Goal: Task Accomplishment & Management: Manage account settings

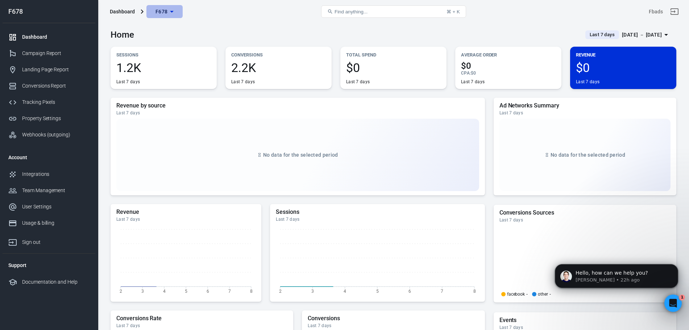
click at [163, 12] on span "F678" at bounding box center [161, 11] width 12 height 9
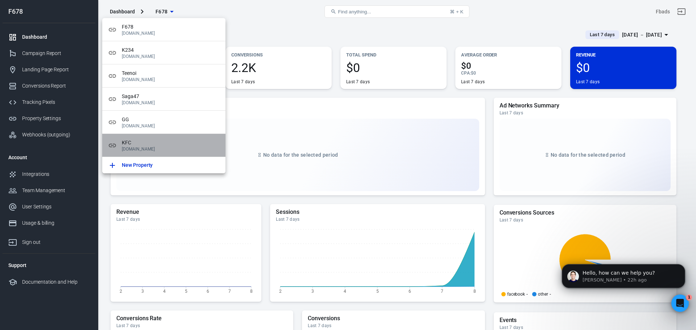
click at [180, 146] on span "KFC" at bounding box center [171, 143] width 98 height 8
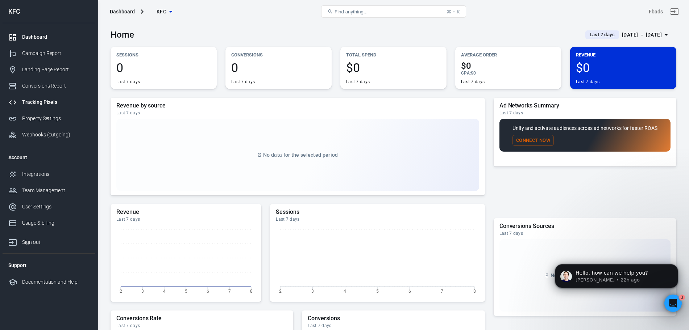
click at [39, 106] on link "Tracking Pixels" at bounding box center [49, 102] width 93 height 16
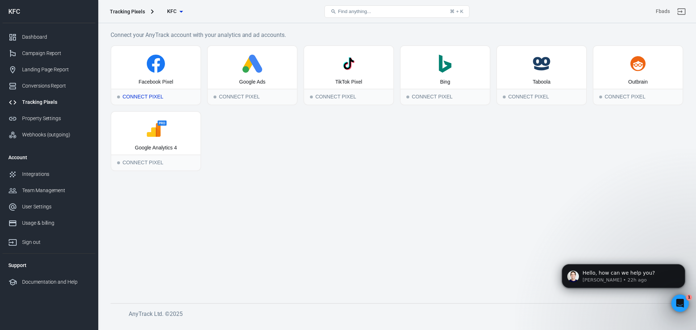
click at [166, 76] on div "Facebook Pixel" at bounding box center [155, 67] width 89 height 43
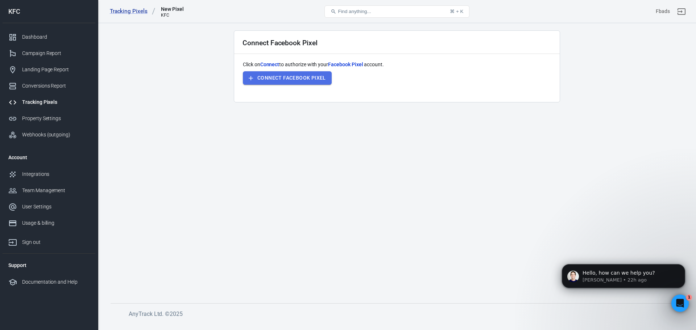
click at [262, 75] on button "Connect Facebook Pixel" at bounding box center [287, 77] width 89 height 13
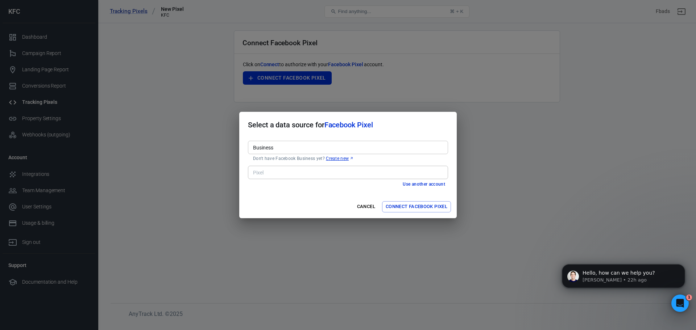
click at [595, 129] on div "Select a data source for Facebook Pixel Business Business Don't have Facebook B…" at bounding box center [348, 165] width 696 height 330
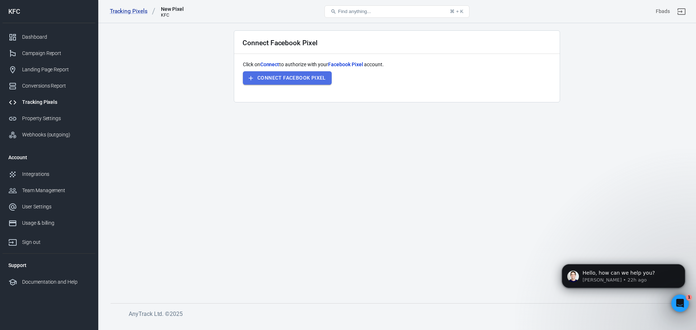
click at [301, 75] on button "Connect Facebook Pixel" at bounding box center [287, 77] width 89 height 13
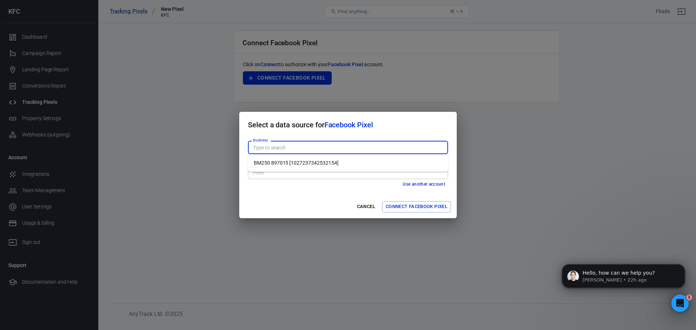
click at [354, 144] on input "Business" at bounding box center [347, 147] width 195 height 9
click at [326, 165] on li "BM250 897015 [1027237342532154]" at bounding box center [348, 163] width 200 height 12
type input "BM250 897015 [1027237342532154]"
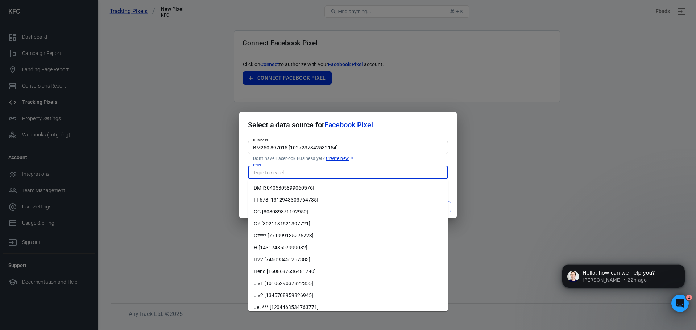
click at [325, 172] on input "Pixel" at bounding box center [347, 172] width 195 height 9
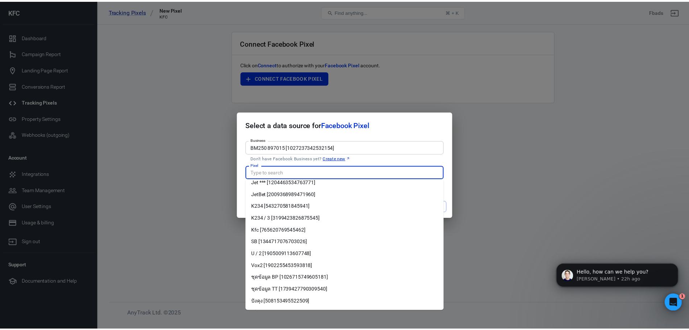
scroll to position [126, 0]
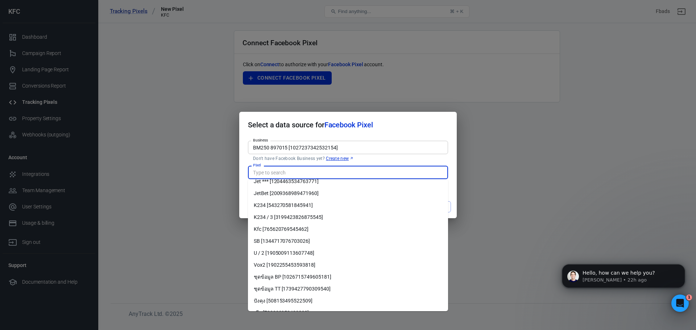
click at [300, 228] on li "Kfc [765620769545462]" at bounding box center [348, 230] width 200 height 12
type input "Kfc [765620769545462]"
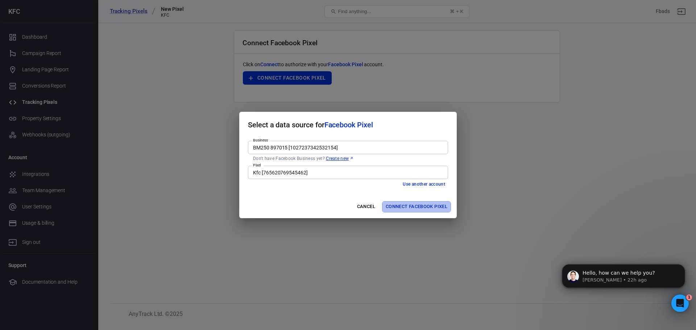
click at [428, 205] on button "Connect Facebook Pixel" at bounding box center [416, 206] width 69 height 11
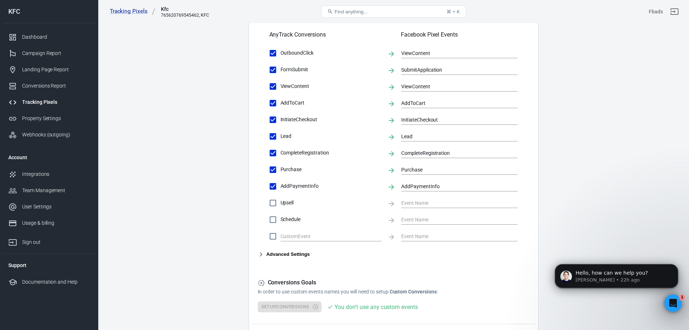
scroll to position [253, 0]
click at [336, 231] on div at bounding box center [330, 235] width 101 height 14
click at [280, 231] on input "checkbox" at bounding box center [272, 235] width 15 height 15
checkbox input "true"
click at [308, 233] on input "text" at bounding box center [325, 235] width 90 height 9
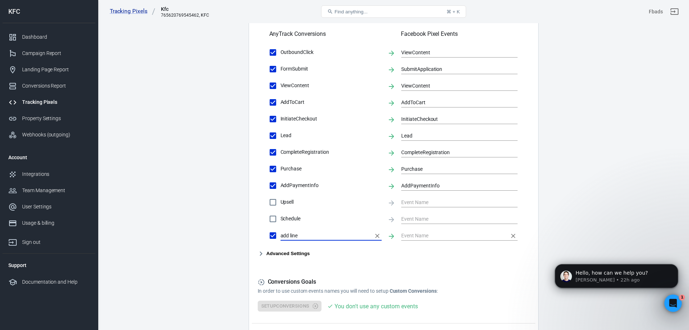
type input "add line"
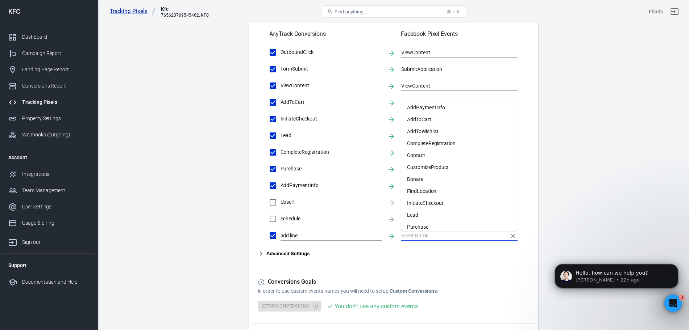
click at [407, 237] on input "text" at bounding box center [453, 235] width 105 height 9
click at [417, 157] on li "Contact" at bounding box center [459, 156] width 116 height 12
type input "Contact"
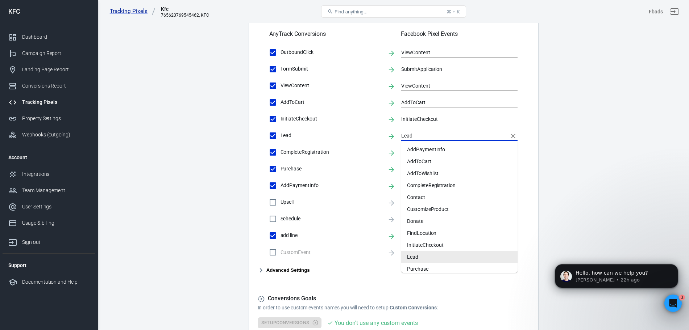
click at [420, 137] on input "Lead" at bounding box center [453, 135] width 105 height 9
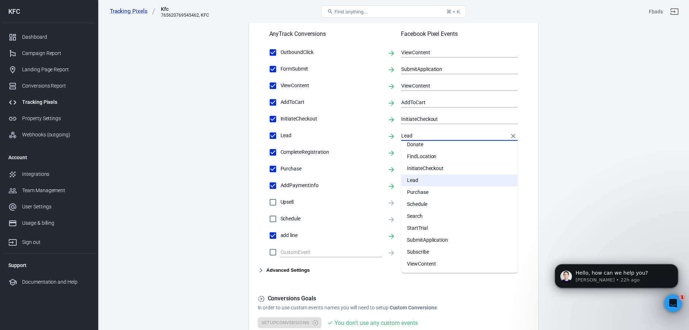
click at [435, 249] on li "Subscribe" at bounding box center [459, 252] width 116 height 12
type input "Subscribe"
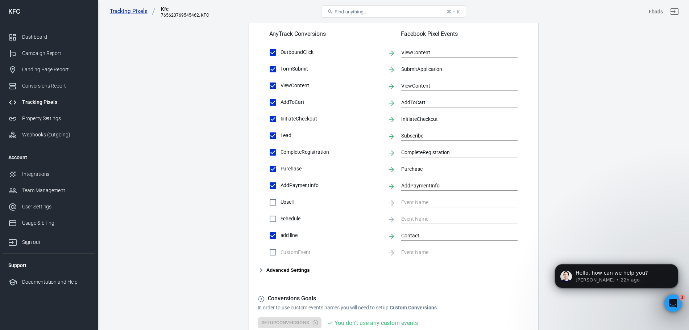
click at [588, 198] on main "Conversions Ads Integration Settings Conversions Settings Account Connection Co…" at bounding box center [394, 68] width 566 height 606
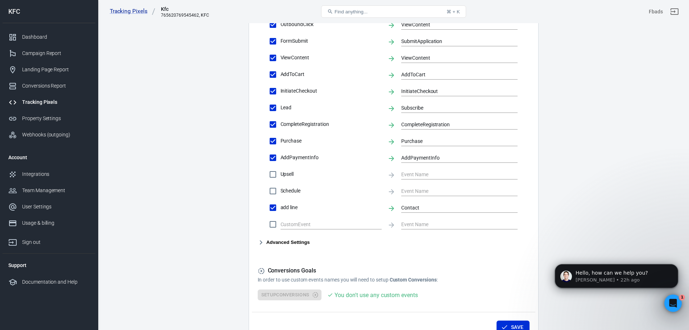
scroll to position [325, 0]
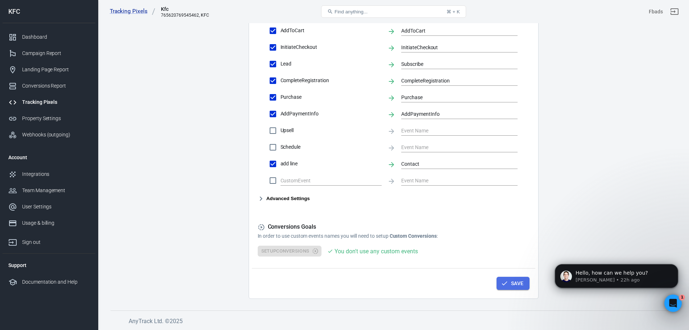
click at [511, 288] on button "Save" at bounding box center [512, 283] width 33 height 13
click at [55, 116] on div "Property Settings" at bounding box center [55, 119] width 67 height 8
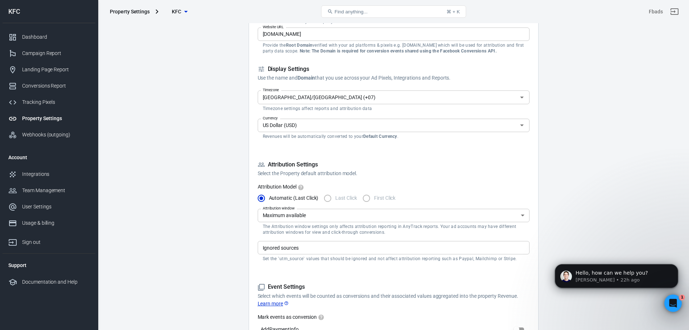
scroll to position [66, 0]
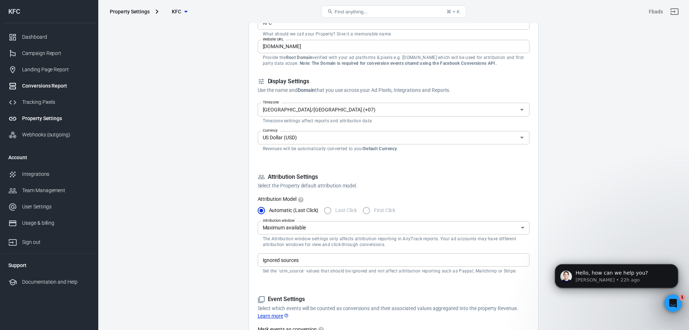
click at [54, 91] on link "Conversions Report" at bounding box center [49, 86] width 93 height 16
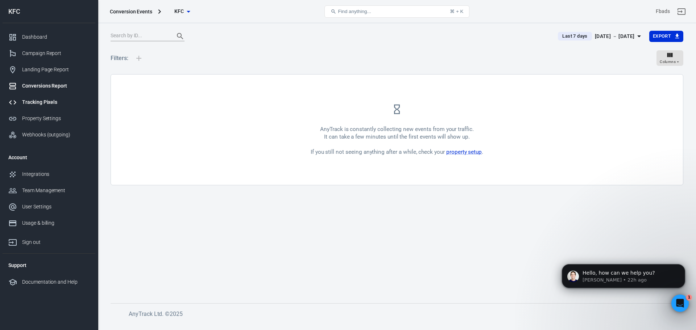
click at [54, 103] on div "Tracking Pixels" at bounding box center [55, 103] width 67 height 8
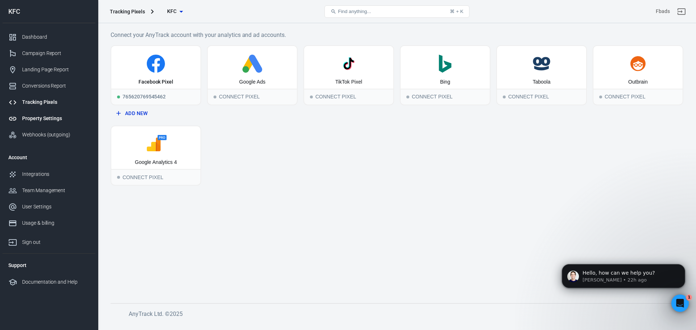
click at [35, 122] on div "Property Settings" at bounding box center [55, 119] width 67 height 8
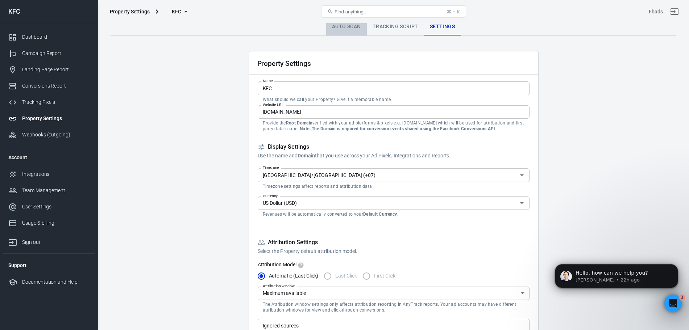
click at [351, 31] on link "Auto Scan" at bounding box center [346, 26] width 41 height 17
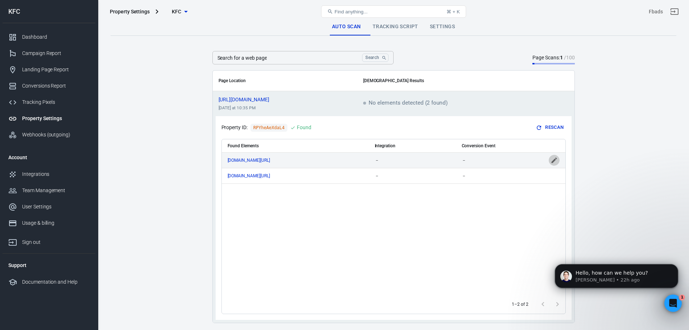
click at [556, 162] on icon "scrollable content" at bounding box center [553, 160] width 7 height 7
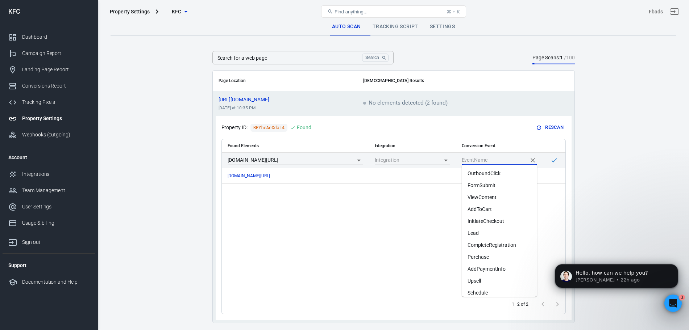
click at [512, 158] on input "scrollable content" at bounding box center [494, 160] width 64 height 9
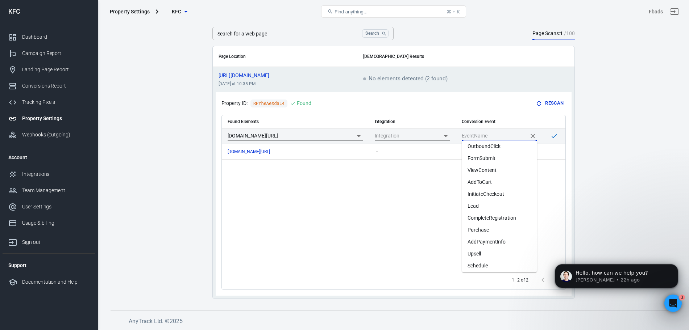
scroll to position [4, 0]
click at [479, 202] on li "Lead" at bounding box center [499, 206] width 75 height 12
type input "Lead"
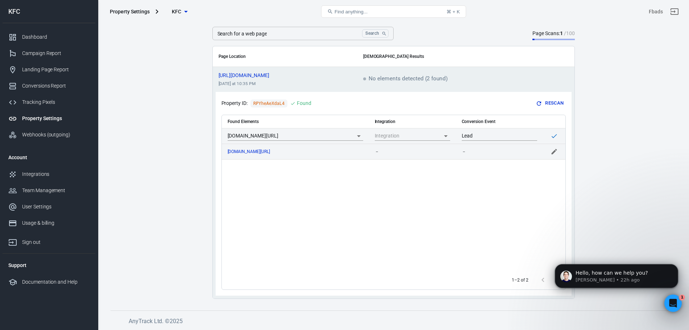
click at [528, 150] on div "－" at bounding box center [499, 151] width 75 height 5
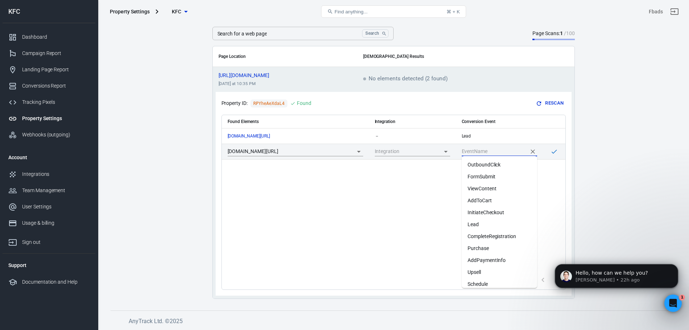
click at [512, 148] on input "scrollable content" at bounding box center [494, 151] width 64 height 9
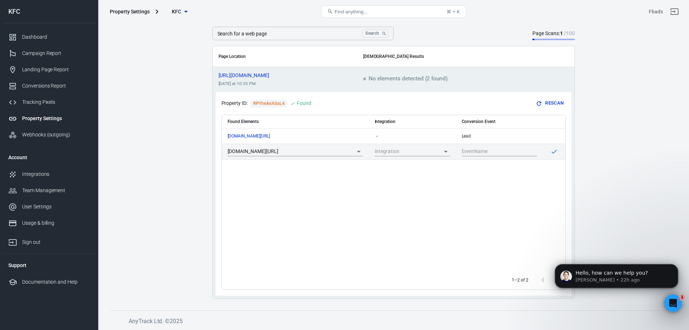
click at [602, 193] on main "Auto Scan Tracking Script Settings Search for a web page Search Search for a we…" at bounding box center [394, 146] width 566 height 305
click at [478, 153] on div "－" at bounding box center [499, 151] width 75 height 5
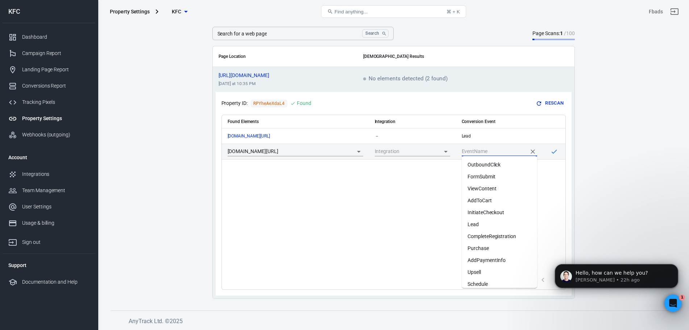
click at [478, 153] on input "scrollable content" at bounding box center [494, 151] width 64 height 9
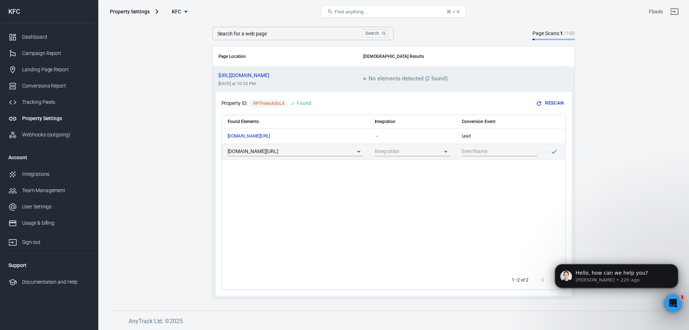
click at [592, 180] on main "Auto Scan Tracking Script Settings Search for a web page Search Search for a we…" at bounding box center [394, 146] width 566 height 305
click at [46, 100] on div "Tracking Pixels" at bounding box center [55, 103] width 67 height 8
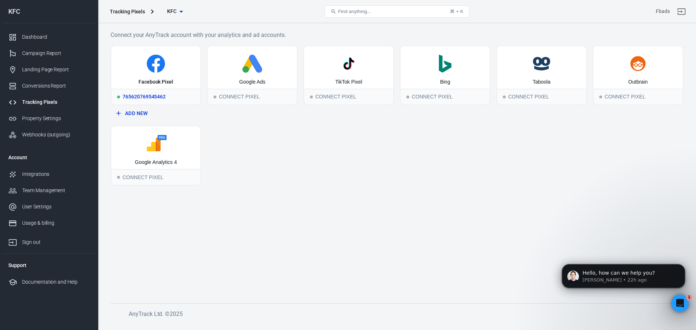
click at [117, 63] on icon at bounding box center [155, 64] width 83 height 18
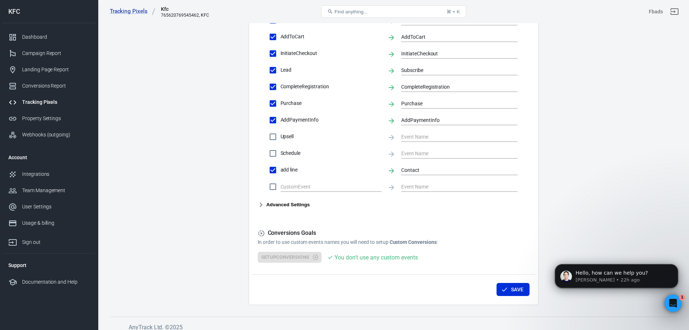
scroll to position [325, 0]
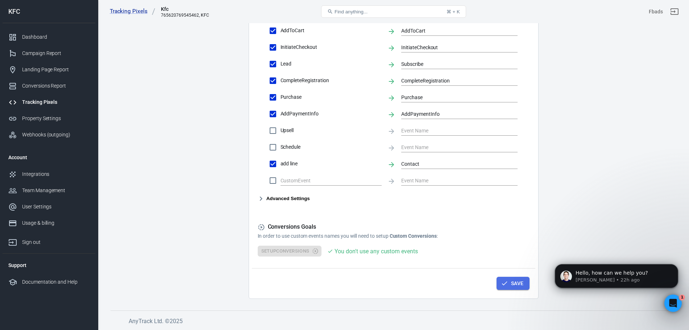
click at [513, 281] on button "Save" at bounding box center [512, 283] width 33 height 13
click at [51, 88] on div "Conversions Report" at bounding box center [55, 86] width 67 height 8
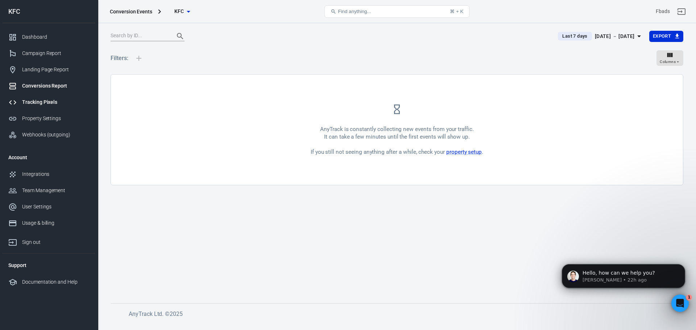
click at [47, 103] on div "Tracking Pixels" at bounding box center [55, 103] width 67 height 8
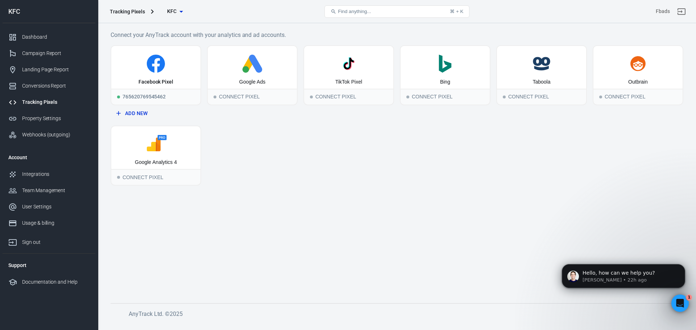
click at [46, 104] on div "Tracking Pixels" at bounding box center [55, 103] width 67 height 8
click at [55, 122] on div "Property Settings" at bounding box center [55, 119] width 67 height 8
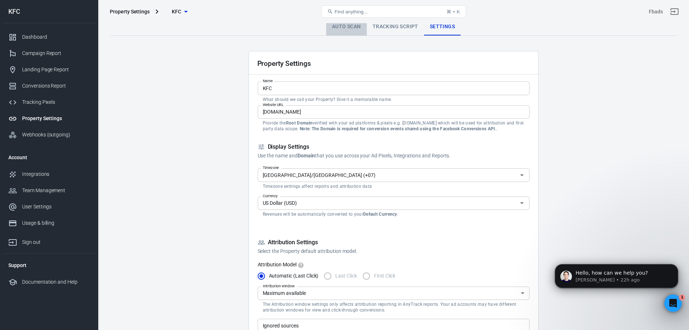
click at [350, 30] on link "Auto Scan" at bounding box center [346, 26] width 41 height 17
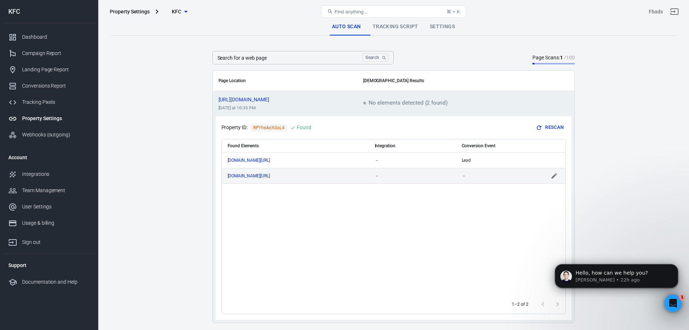
click at [481, 177] on div "－" at bounding box center [499, 176] width 75 height 5
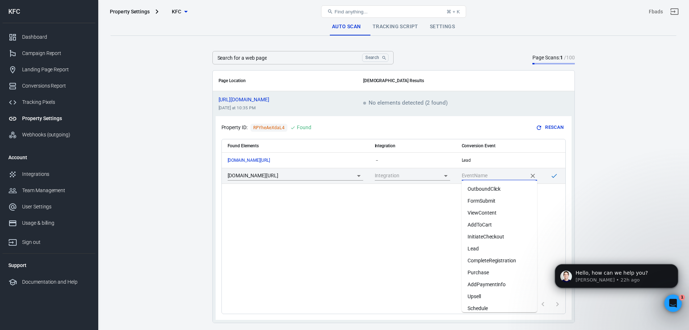
click at [481, 177] on input "scrollable content" at bounding box center [494, 175] width 64 height 9
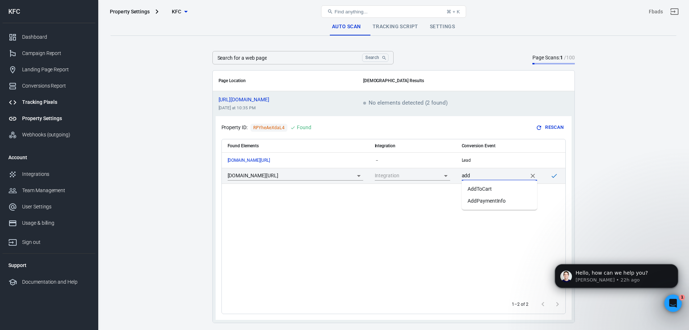
type input "add"
click at [57, 100] on div "Tracking Pixels" at bounding box center [55, 103] width 67 height 8
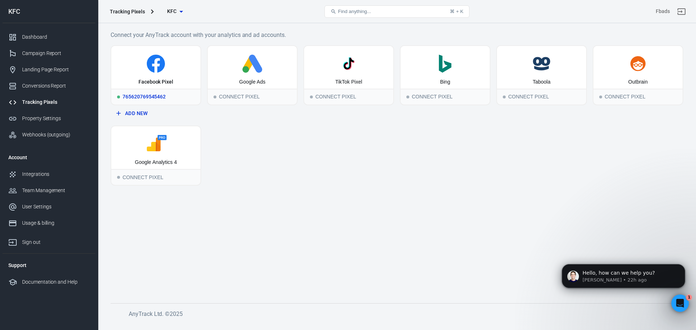
click at [181, 90] on div "765620769545462" at bounding box center [155, 97] width 89 height 16
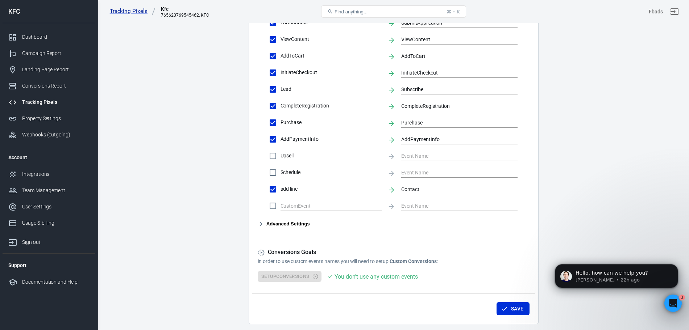
scroll to position [300, 0]
click at [296, 189] on span "add line" at bounding box center [330, 188] width 101 height 8
click at [280, 189] on input "add line" at bounding box center [272, 188] width 15 height 15
checkbox input "false"
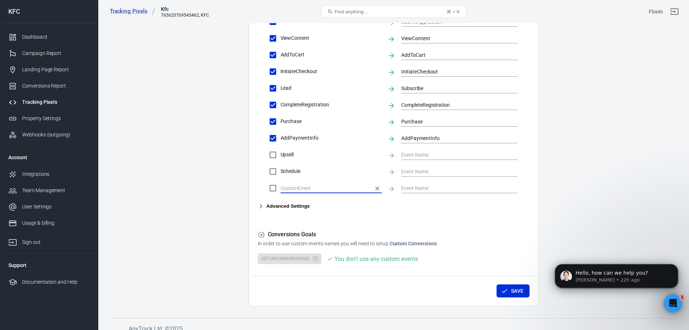
click at [318, 191] on input "text" at bounding box center [325, 188] width 90 height 9
type input "Add Line"
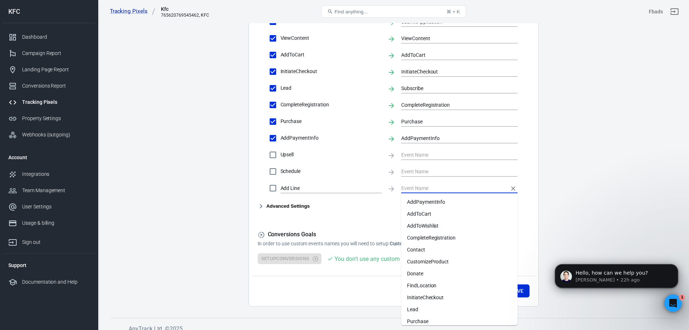
click at [412, 189] on input "text" at bounding box center [453, 188] width 105 height 9
click at [426, 251] on li "Contact" at bounding box center [459, 250] width 116 height 12
checkbox input "true"
type input "Contact"
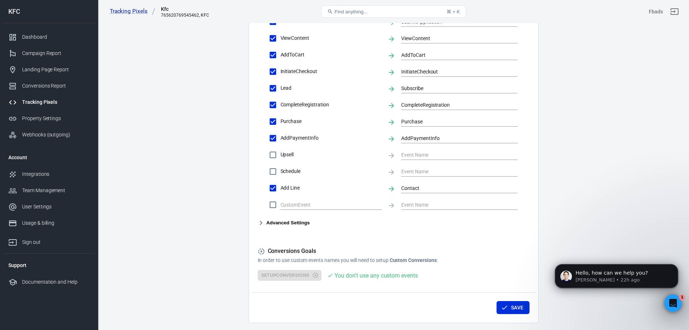
click at [553, 232] on main "Conversions Ads Integration Settings Conversions Settings Account Connection Co…" at bounding box center [394, 21] width 566 height 606
click at [503, 311] on icon "button" at bounding box center [504, 307] width 7 height 7
click at [59, 120] on div "Property Settings" at bounding box center [55, 119] width 67 height 8
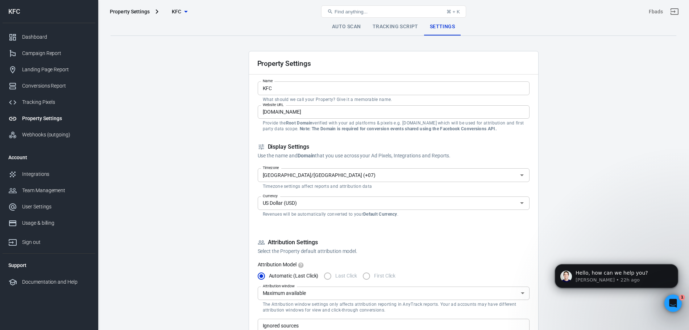
click at [348, 26] on link "Auto Scan" at bounding box center [346, 26] width 41 height 17
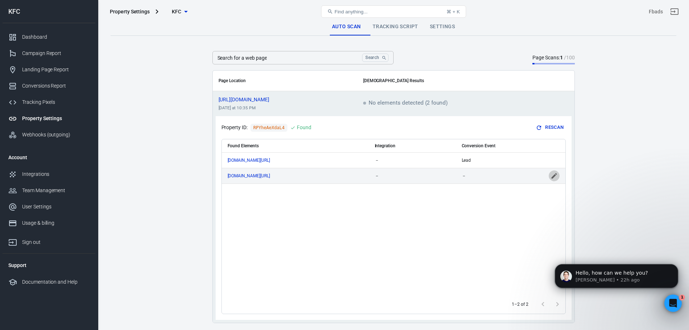
click at [551, 175] on icon "scrollable content" at bounding box center [553, 175] width 7 height 7
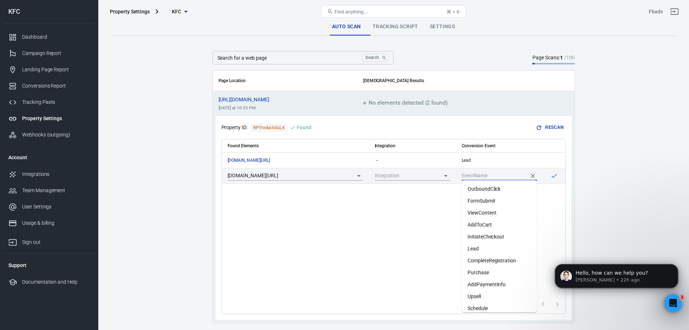
click at [500, 179] on input "scrollable content" at bounding box center [494, 175] width 64 height 9
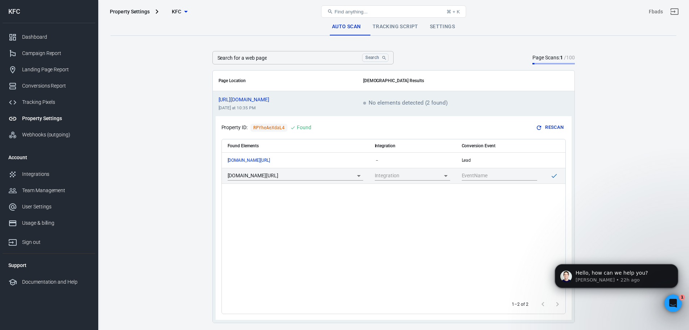
click at [161, 109] on main "Auto Scan Tracking Script Settings Search for a web page Search Search for a we…" at bounding box center [394, 170] width 566 height 305
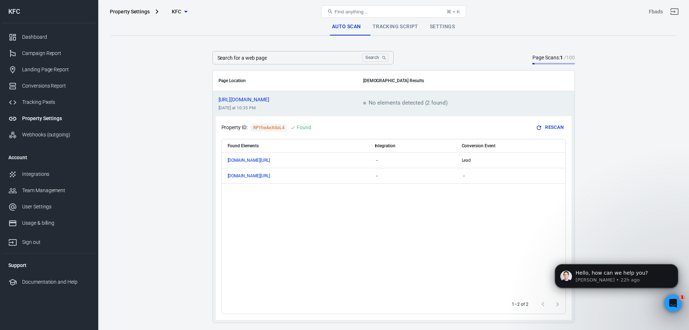
click at [139, 138] on main "Auto Scan Tracking Script Settings Search for a web page Search Search for a we…" at bounding box center [394, 170] width 566 height 305
click at [466, 179] on td "－" at bounding box center [499, 176] width 87 height 16
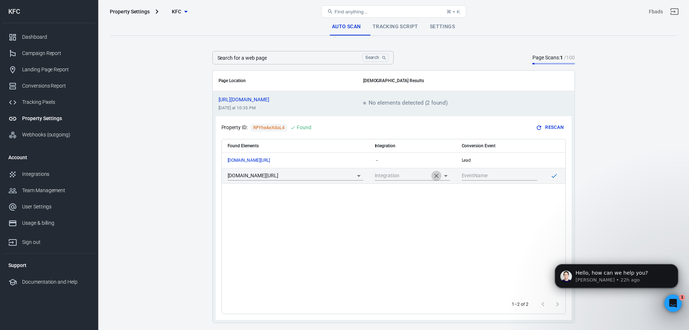
click at [435, 178] on icon "Clear" at bounding box center [436, 175] width 7 height 7
click at [483, 176] on input "scrollable content" at bounding box center [494, 175] width 64 height 9
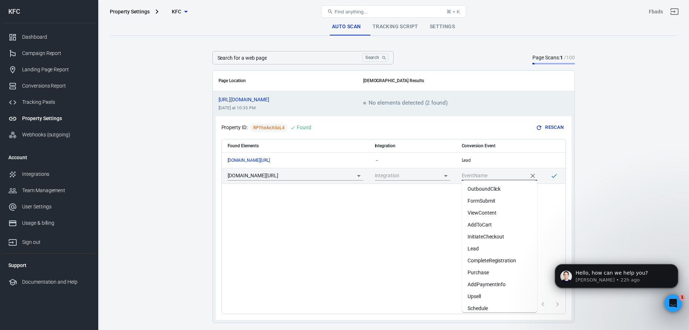
scroll to position [0, 0]
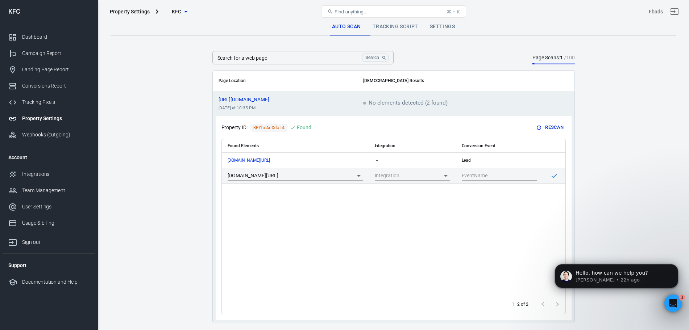
click at [595, 235] on main "Auto Scan Tracking Script Settings Search for a web page Search Search for a we…" at bounding box center [394, 170] width 566 height 305
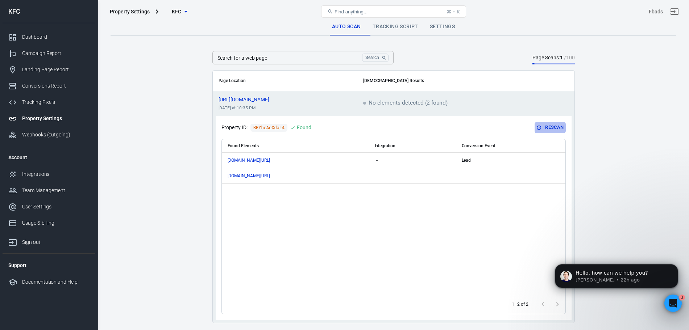
click at [547, 127] on button "Rescan" at bounding box center [549, 127] width 31 height 11
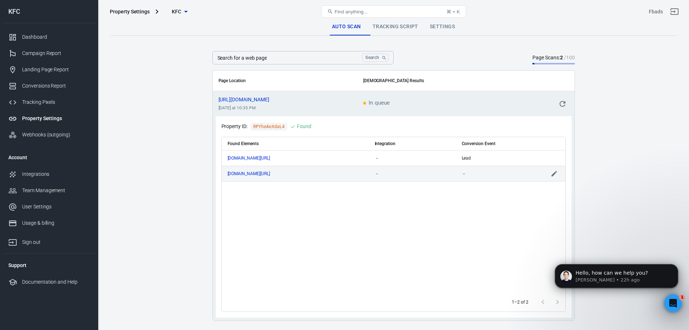
click at [483, 172] on div "－" at bounding box center [499, 173] width 75 height 5
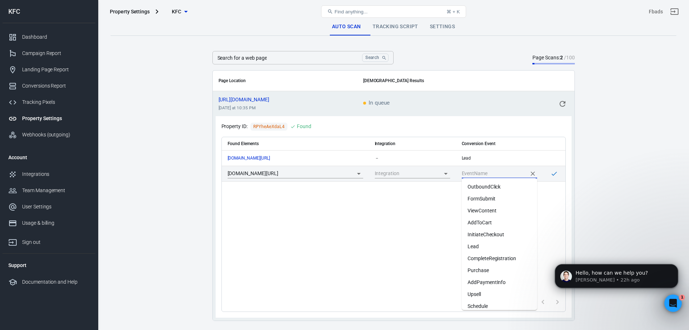
click at [483, 172] on input "scrollable content" at bounding box center [494, 173] width 64 height 9
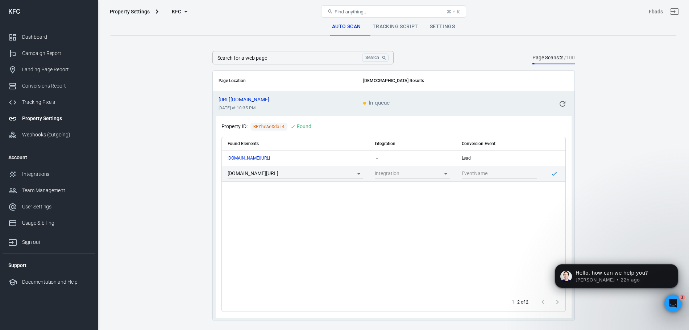
click at [581, 200] on main "Auto Scan Tracking Script Settings Search for a web page Search Search for a we…" at bounding box center [394, 169] width 566 height 303
click at [559, 102] on icon "scrollable content" at bounding box center [562, 104] width 9 height 9
click at [553, 128] on button "Rescan" at bounding box center [549, 127] width 31 height 11
click at [185, 216] on main "Auto Scan Tracking Script Settings Search for a web page Search Search for a we…" at bounding box center [394, 169] width 566 height 303
click at [174, 14] on span "KFC" at bounding box center [177, 11] width 10 height 9
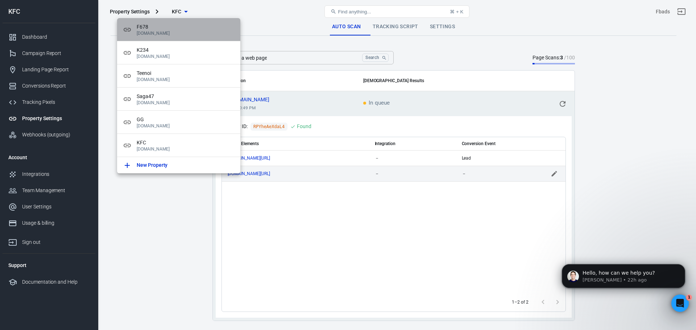
click at [177, 36] on div "F678 [DOMAIN_NAME]" at bounding box center [178, 29] width 123 height 23
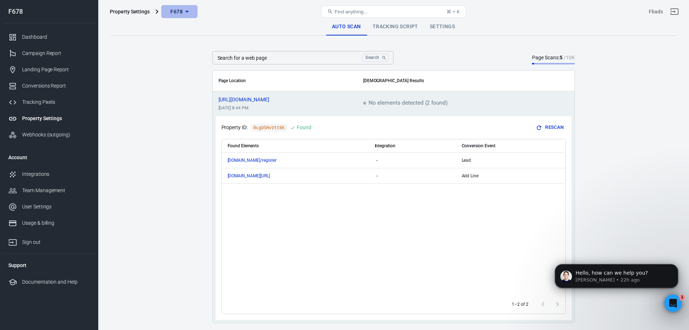
click at [173, 9] on span "F678" at bounding box center [176, 11] width 12 height 9
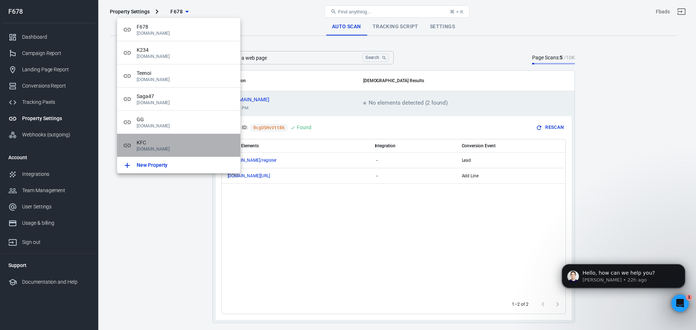
click at [174, 147] on p "[DOMAIN_NAME]" at bounding box center [186, 149] width 98 height 5
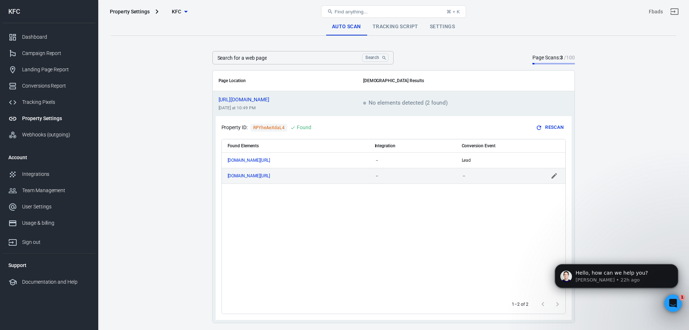
click at [484, 176] on div "－" at bounding box center [499, 176] width 75 height 5
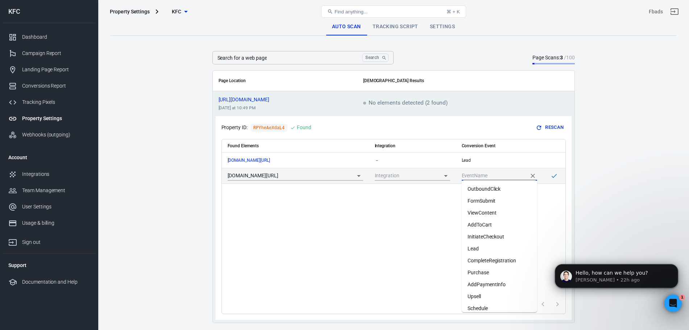
click at [484, 176] on input "scrollable content" at bounding box center [494, 175] width 64 height 9
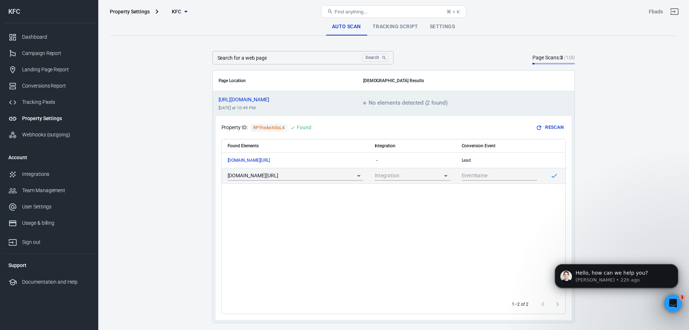
click at [605, 196] on main "Auto Scan Tracking Script Settings Search for a web page Search Search for a we…" at bounding box center [394, 170] width 566 height 305
click at [547, 124] on button "Rescan" at bounding box center [549, 127] width 31 height 11
click at [488, 174] on div "－" at bounding box center [499, 173] width 75 height 5
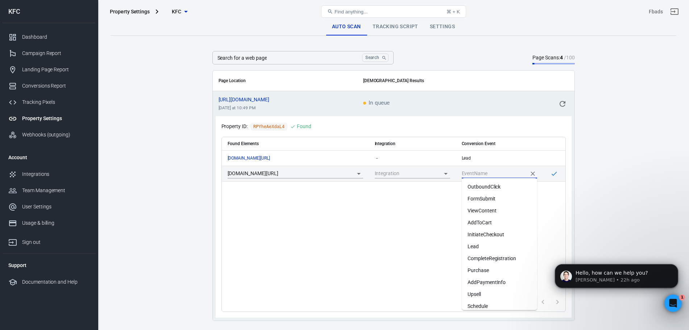
click at [488, 174] on input "scrollable content" at bounding box center [494, 173] width 64 height 9
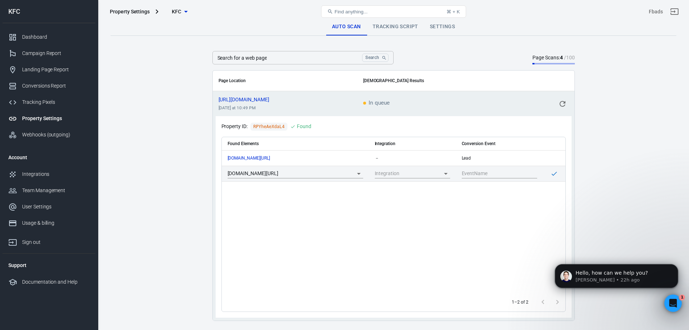
click at [639, 170] on main "Auto Scan Tracking Script Settings Search for a web page Search Search for a we…" at bounding box center [394, 169] width 566 height 303
click at [39, 106] on div "Tracking Pixels" at bounding box center [55, 103] width 67 height 8
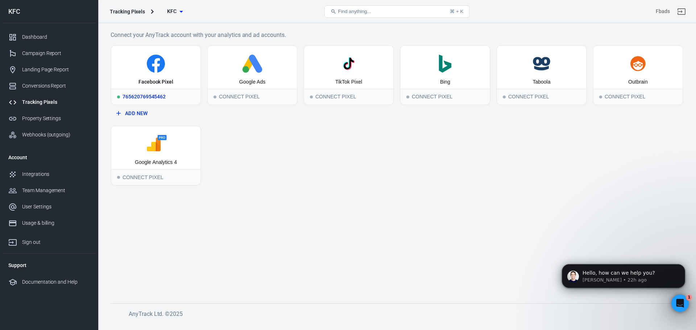
click at [160, 64] on icon at bounding box center [156, 64] width 18 height 18
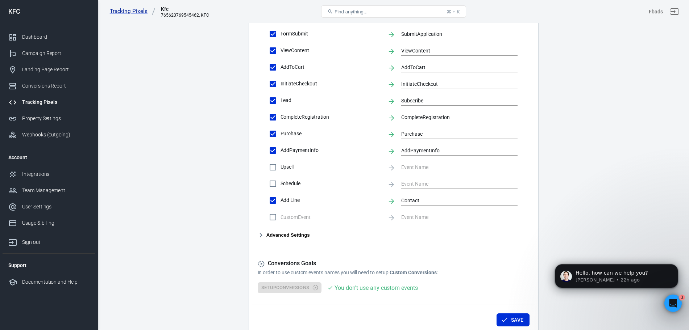
scroll to position [325, 0]
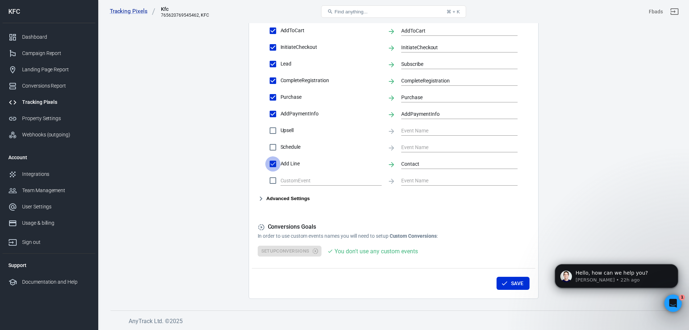
click at [275, 168] on input "Add Line" at bounding box center [272, 164] width 15 height 15
checkbox input "false"
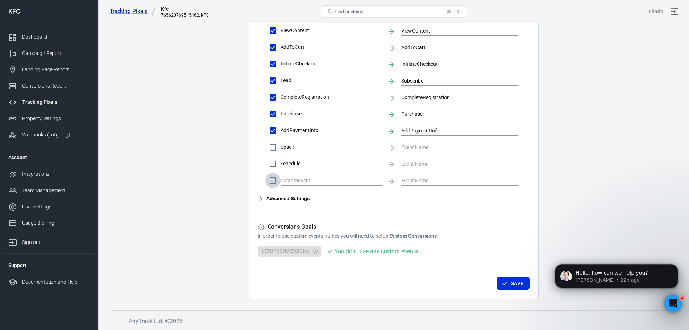
click at [270, 183] on input "checkbox" at bounding box center [272, 180] width 15 height 15
checkbox input "true"
click at [289, 178] on input "text" at bounding box center [325, 180] width 90 height 9
type input "ฤ"
type input "AddLine"
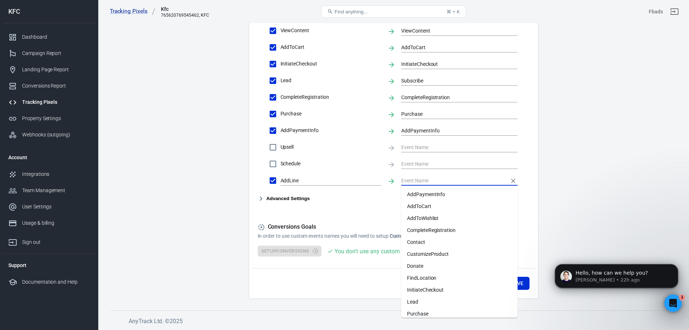
click at [415, 184] on input "text" at bounding box center [453, 180] width 105 height 9
click at [433, 241] on li "Contact" at bounding box center [459, 243] width 116 height 12
type input "Contact"
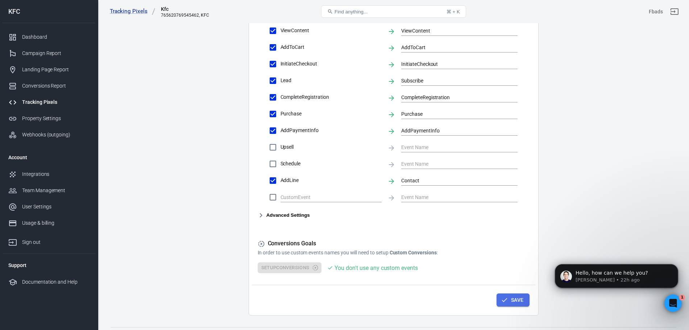
click at [509, 303] on button "Save" at bounding box center [512, 300] width 33 height 13
click at [51, 112] on link "Property Settings" at bounding box center [49, 119] width 93 height 16
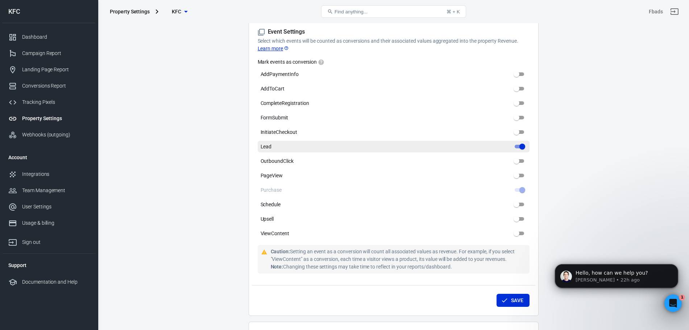
scroll to position [334, 0]
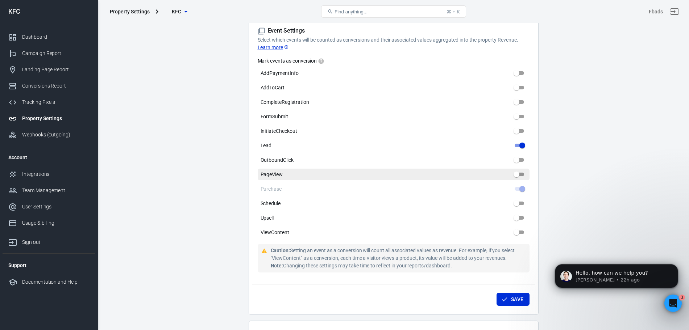
click at [289, 172] on label "PageView" at bounding box center [394, 175] width 272 height 12
click at [503, 172] on input "PageView" at bounding box center [516, 174] width 26 height 9
checkbox input "true"
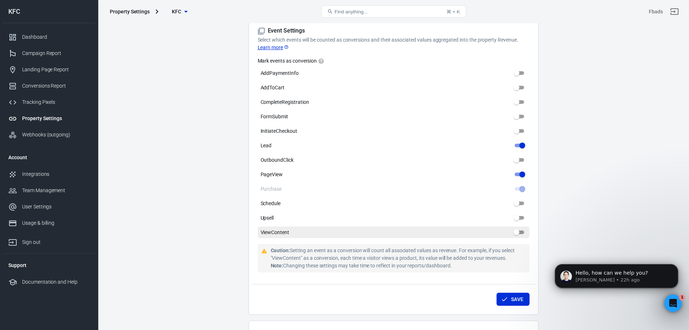
click at [291, 231] on label "ViewContent" at bounding box center [394, 233] width 272 height 12
click at [503, 231] on input "ViewContent" at bounding box center [516, 232] width 26 height 9
checkbox input "true"
click at [503, 297] on icon "submit" at bounding box center [504, 299] width 7 height 7
click at [51, 120] on div "Property Settings" at bounding box center [55, 119] width 67 height 8
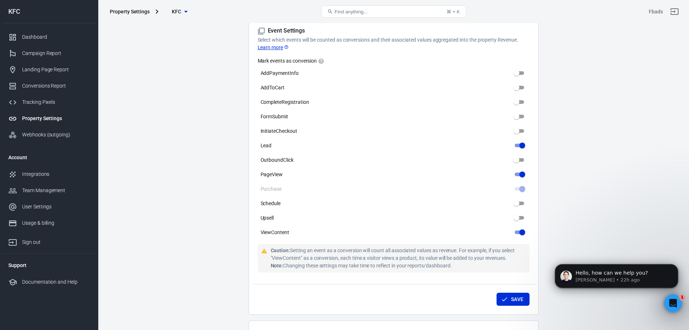
click at [50, 120] on div "Property Settings" at bounding box center [55, 119] width 67 height 8
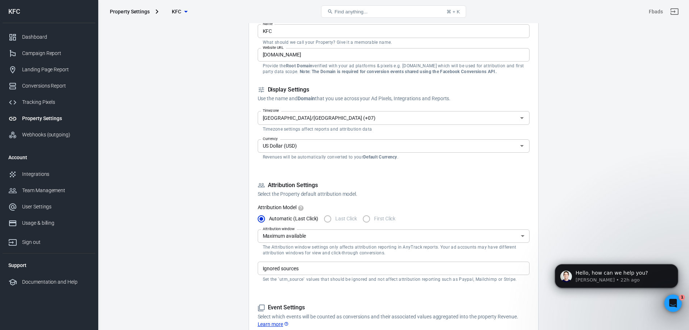
scroll to position [0, 0]
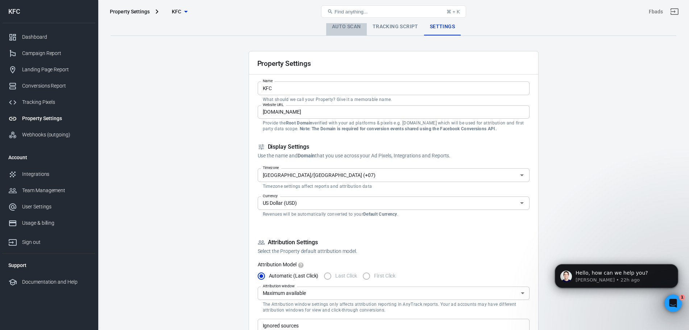
click at [342, 32] on link "Auto Scan" at bounding box center [346, 26] width 41 height 17
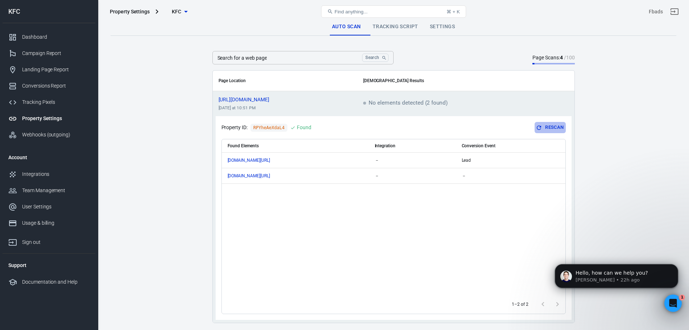
click at [552, 128] on button "Rescan" at bounding box center [549, 127] width 31 height 11
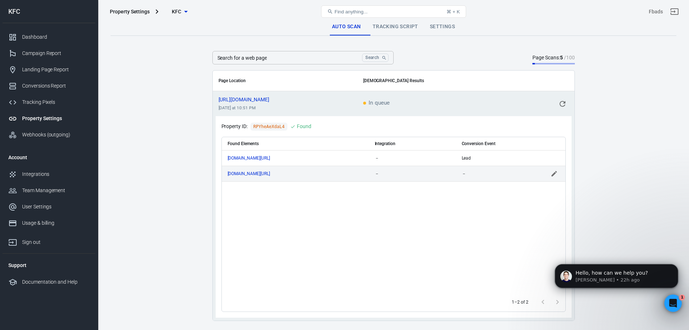
click at [487, 178] on td "－" at bounding box center [499, 174] width 87 height 16
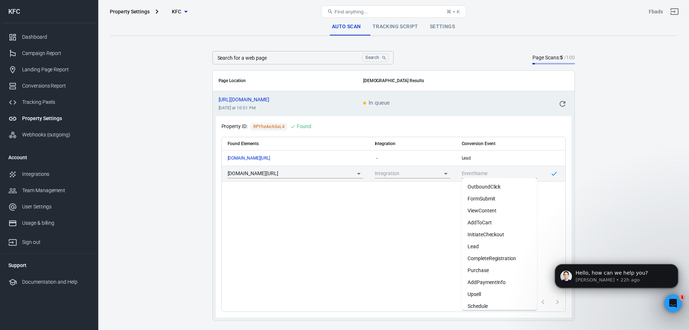
click at [487, 178] on body "Property Settings KFC Find anything... ⌘ + K Fbads KFC Dashboard Campaign Repor…" at bounding box center [344, 187] width 689 height 329
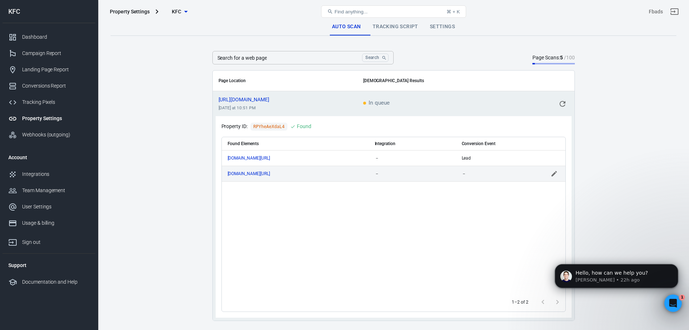
click at [487, 176] on td "－" at bounding box center [499, 174] width 87 height 16
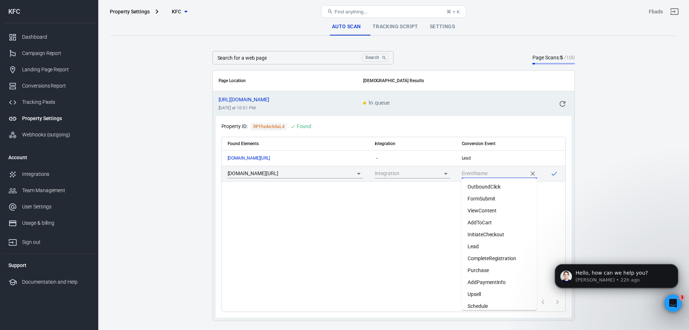
click at [487, 176] on input "scrollable content" at bounding box center [494, 173] width 64 height 9
click at [497, 299] on li "AddLine" at bounding box center [499, 302] width 75 height 12
type input "AddLine"
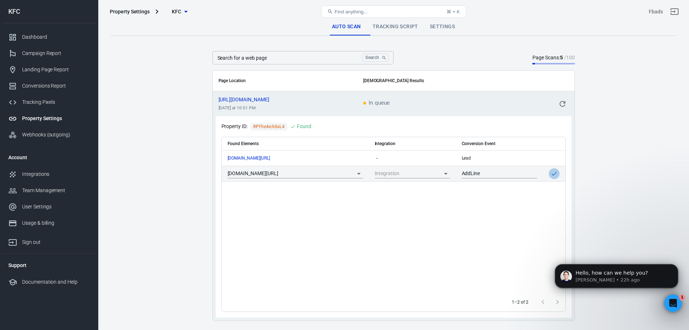
click at [555, 172] on icon "scrollable content" at bounding box center [553, 173] width 7 height 7
click at [555, 173] on icon "scrollable content" at bounding box center [553, 174] width 5 height 4
